Goal: Find specific page/section: Find specific page/section

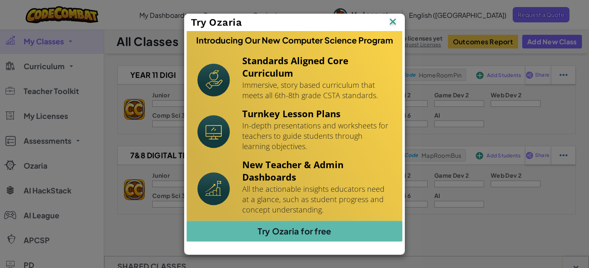
click at [394, 22] on img at bounding box center [392, 22] width 11 height 12
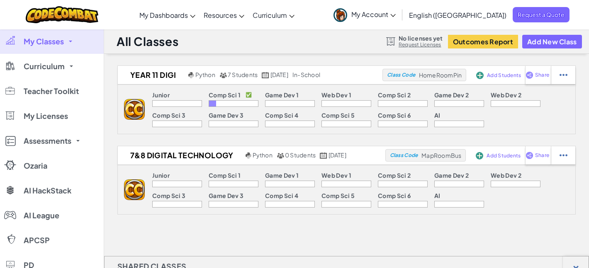
click at [398, 122] on div at bounding box center [403, 124] width 50 height 7
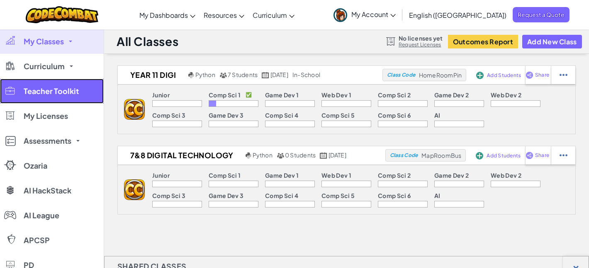
click at [84, 98] on link "Teacher Toolkit" at bounding box center [52, 91] width 104 height 25
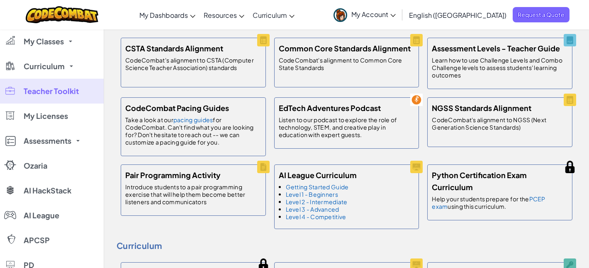
scroll to position [390, 0]
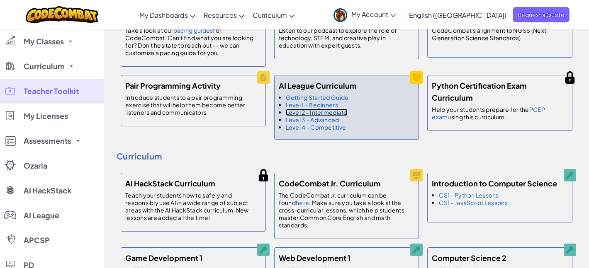
click at [323, 110] on link "Level 2 - Intermediate" at bounding box center [317, 112] width 62 height 7
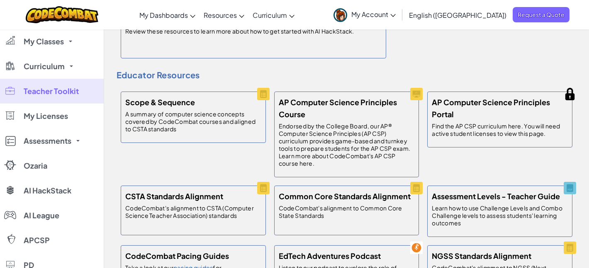
scroll to position [0, 0]
